Goal: Task Accomplishment & Management: Use online tool/utility

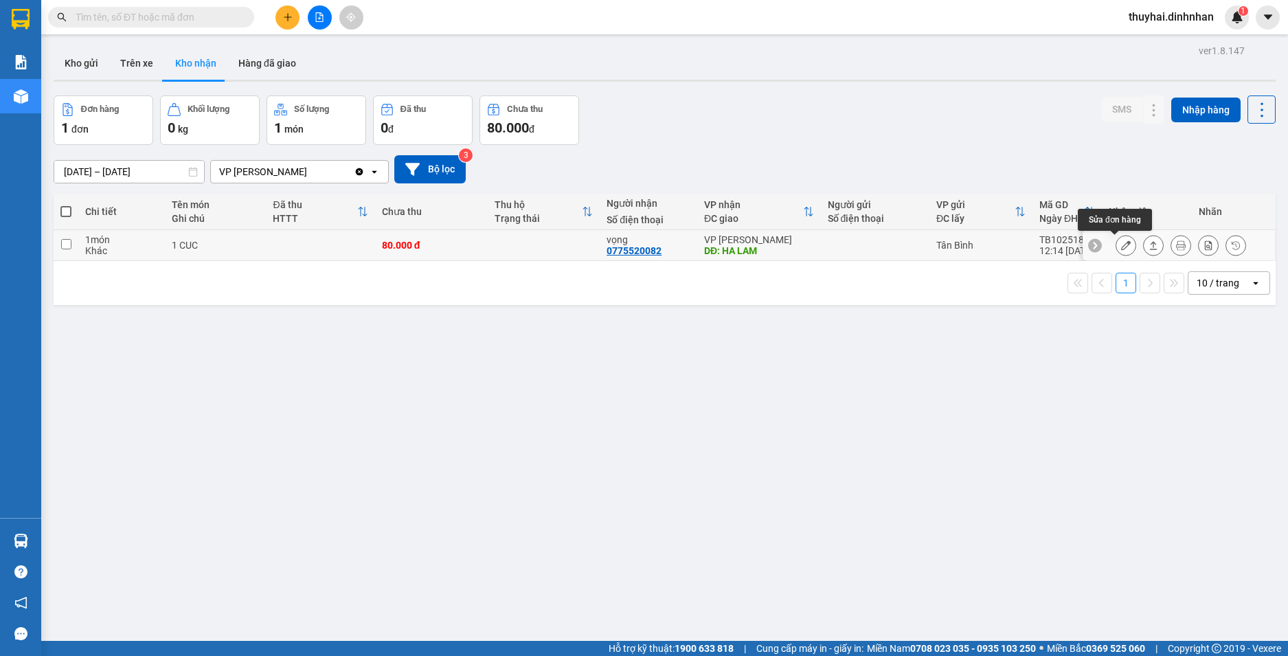
click at [1121, 247] on icon at bounding box center [1126, 245] width 10 height 10
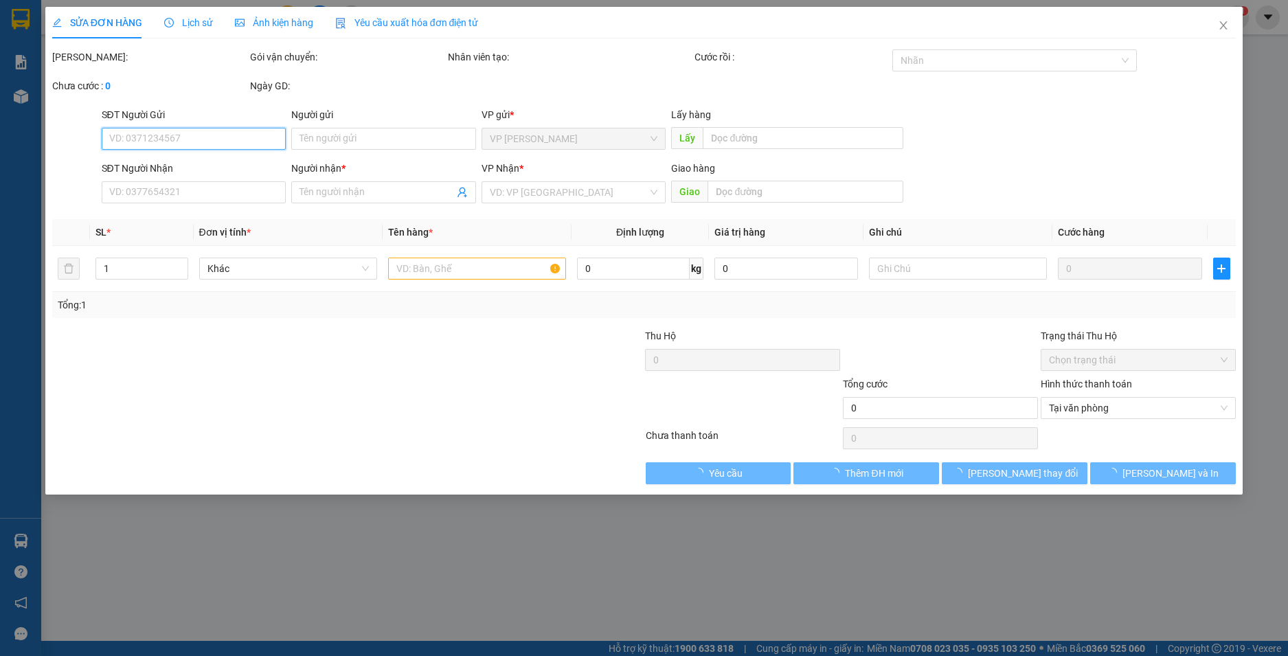
type input "0775520082"
type input "vọng"
type input "HA LAM"
type input "80.000"
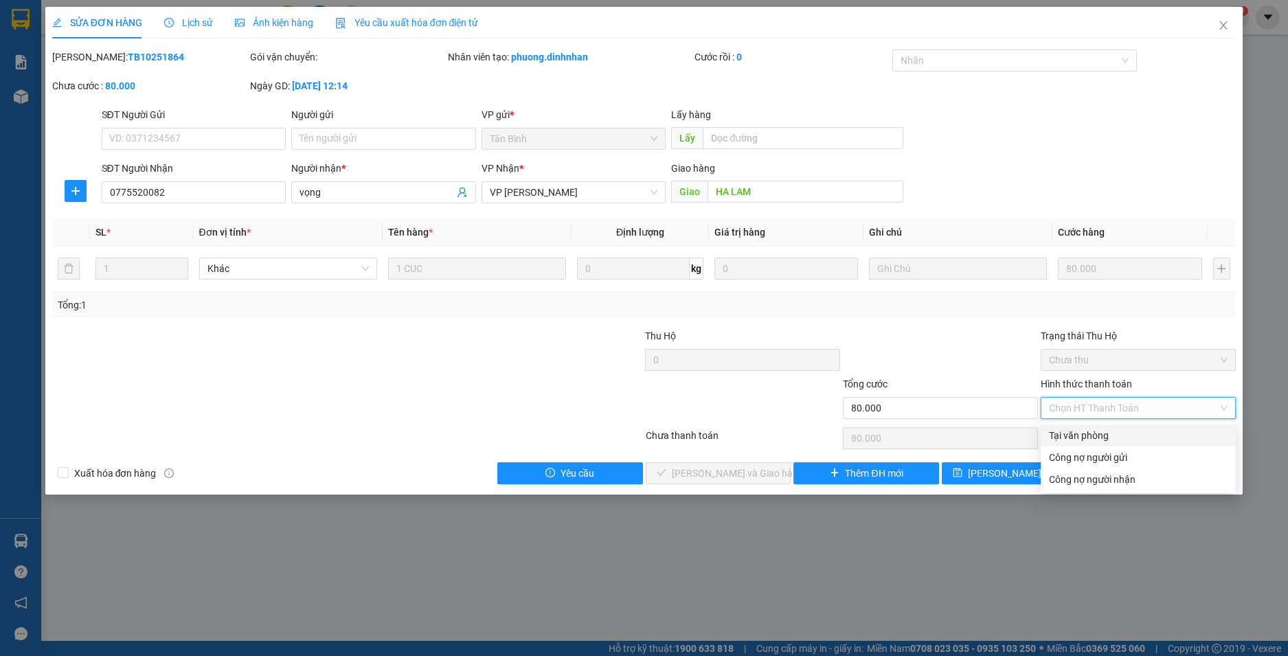
click at [1163, 404] on input "Hình thức thanh toán" at bounding box center [1133, 408] width 169 height 21
click at [1156, 440] on div "Tại văn phòng" at bounding box center [1138, 435] width 179 height 15
type input "0"
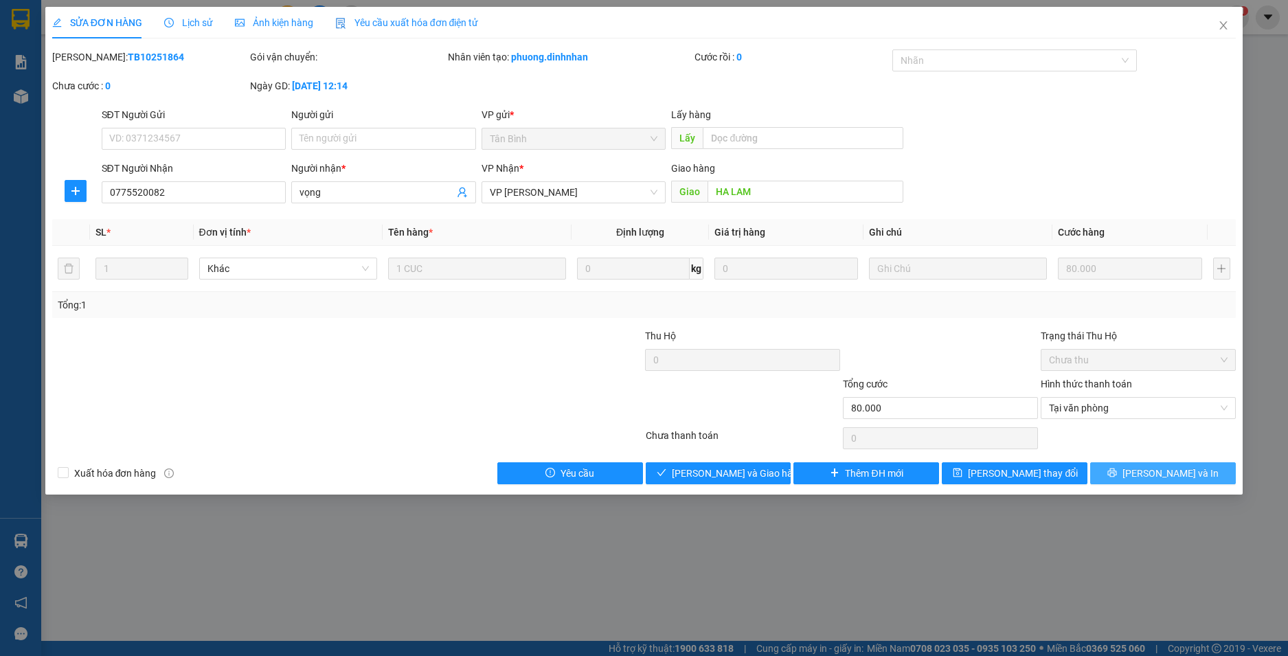
drag, startPoint x: 1149, startPoint y: 473, endPoint x: 1124, endPoint y: 307, distance: 168.0
click at [1127, 311] on div "Total Paid Fee 0 Total UnPaid Fee 80.000 Cash Collection Total Fee Mã ĐH: TB102…" at bounding box center [644, 266] width 1184 height 435
click at [735, 473] on span "[PERSON_NAME] và Giao hàng" at bounding box center [738, 473] width 132 height 15
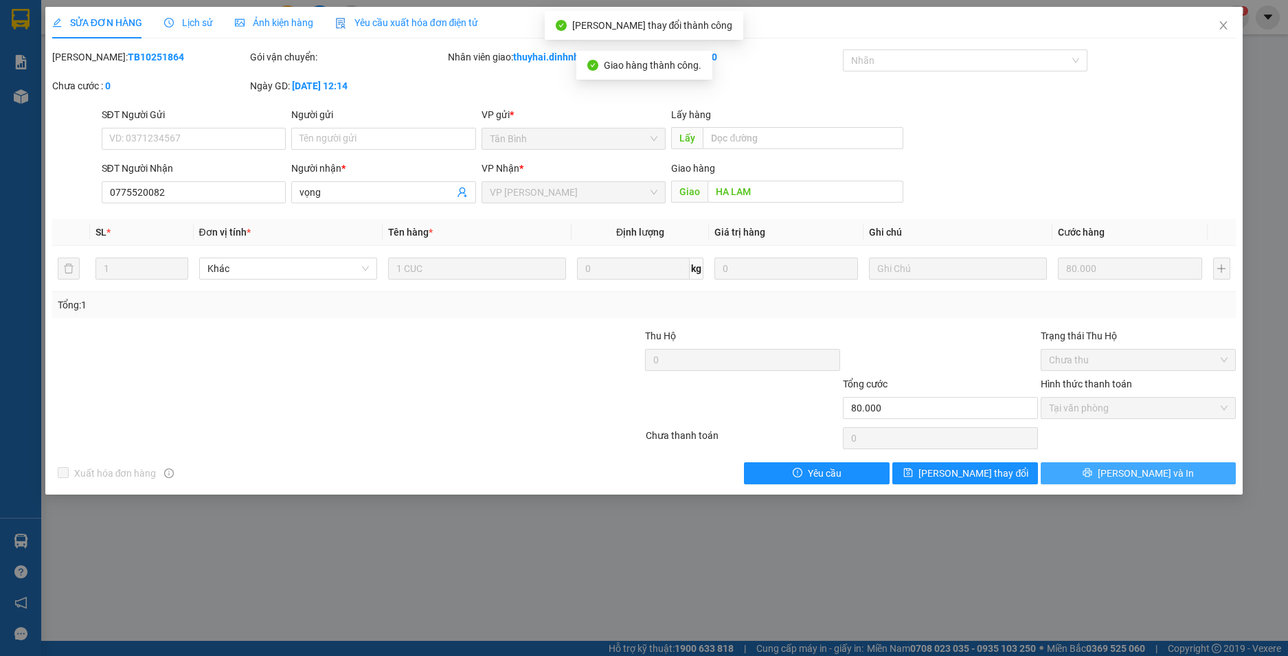
click at [1160, 474] on span "[PERSON_NAME] và In" at bounding box center [1146, 473] width 96 height 15
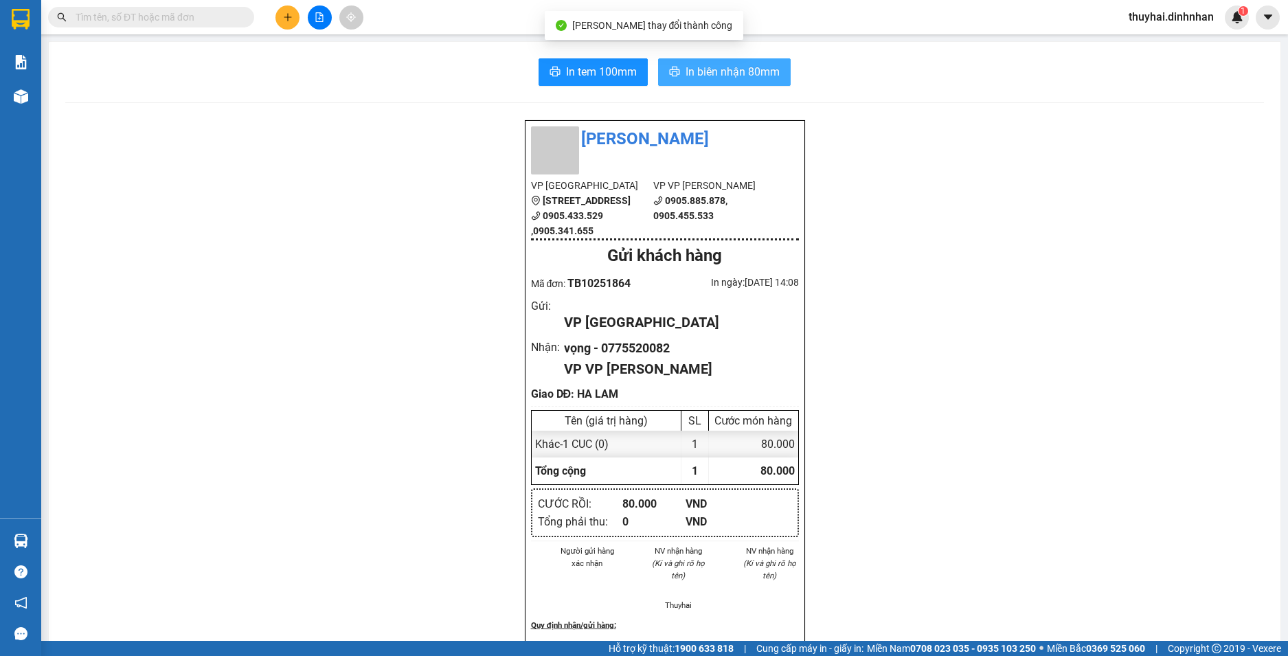
click at [752, 76] on span "In biên nhận 80mm" at bounding box center [733, 71] width 94 height 17
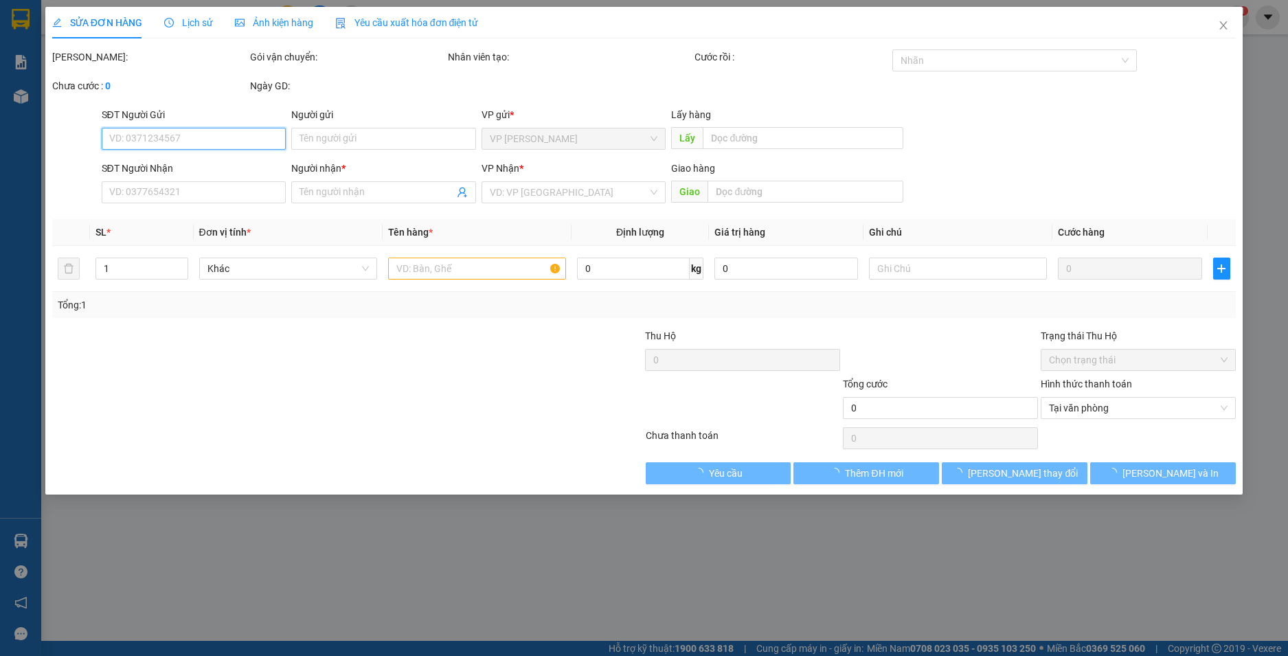
type input "0775520082"
type input "vọng"
type input "HA LAM"
type input "80.000"
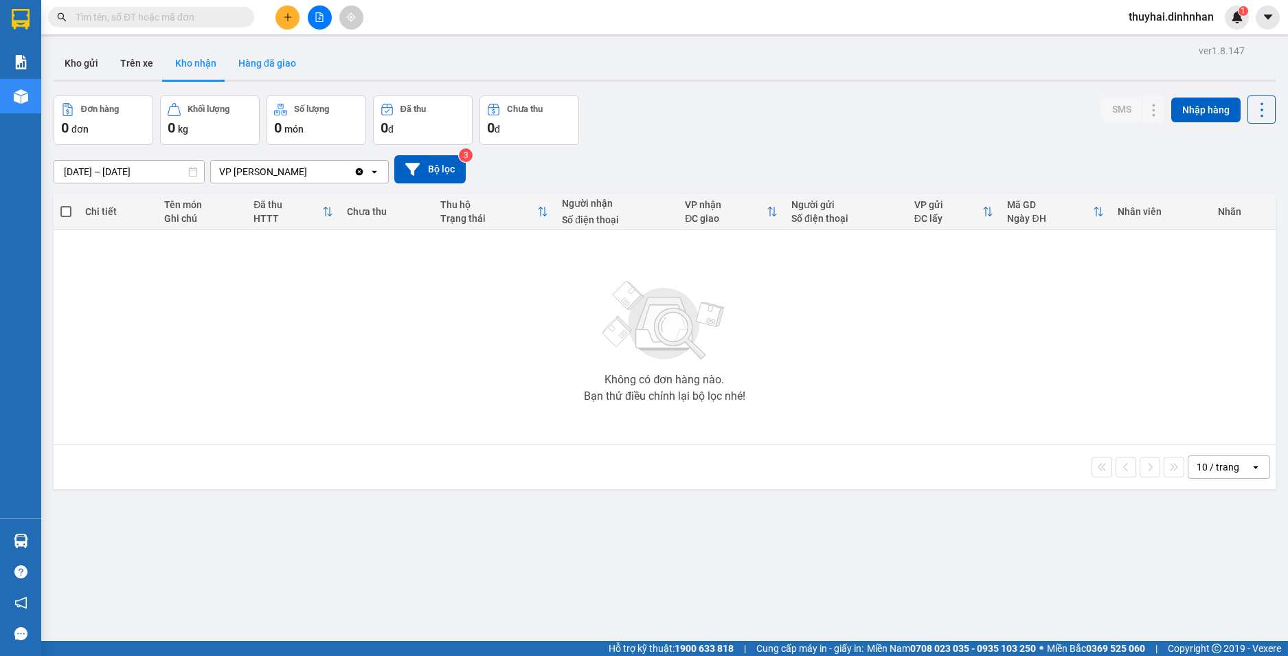
click at [275, 70] on button "Hàng đã giao" at bounding box center [267, 63] width 80 height 33
